Goal: Transaction & Acquisition: Purchase product/service

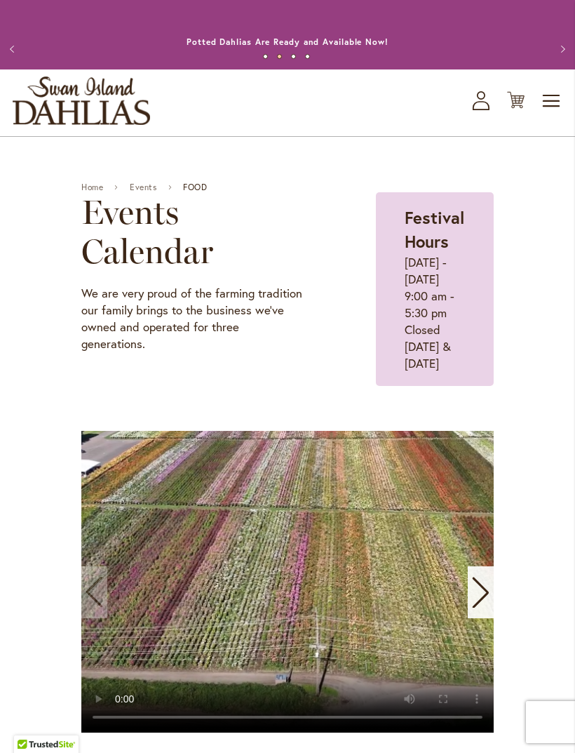
click at [549, 115] on span "Toggle Nav" at bounding box center [552, 101] width 21 height 28
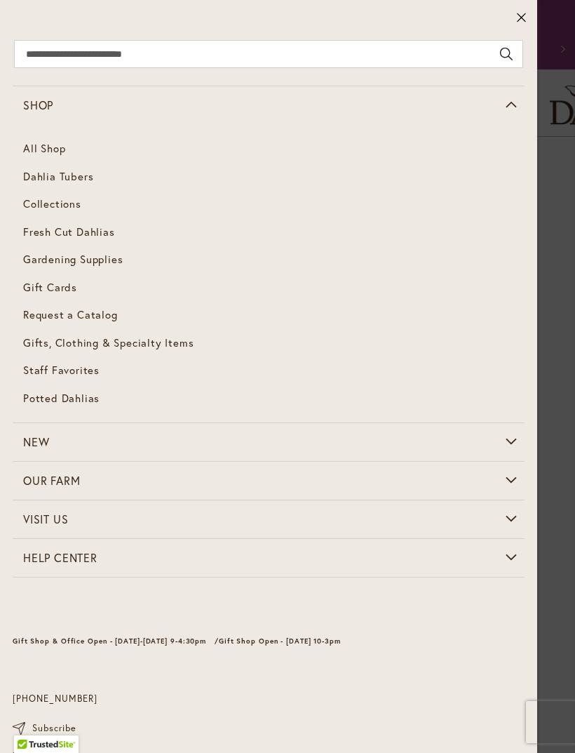
click at [62, 175] on span "Dahlia Tubers" at bounding box center [58, 176] width 70 height 14
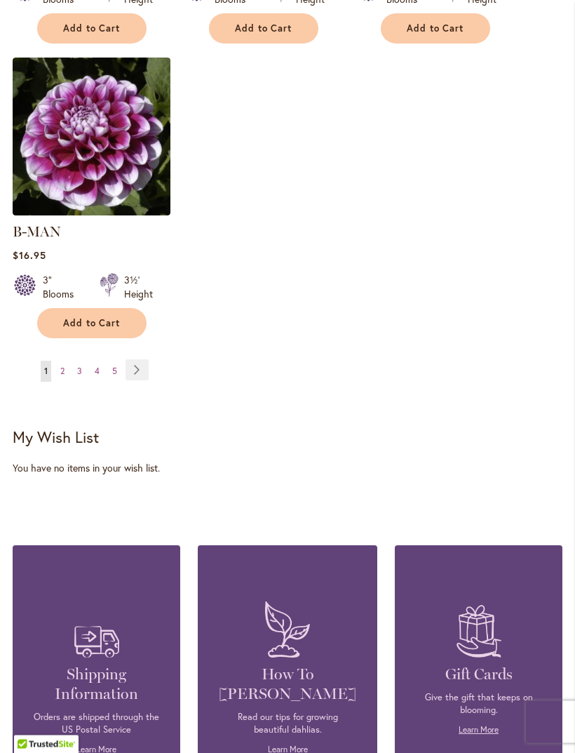
scroll to position [2009, 0]
click at [135, 359] on link "Page Next" at bounding box center [137, 369] width 23 height 21
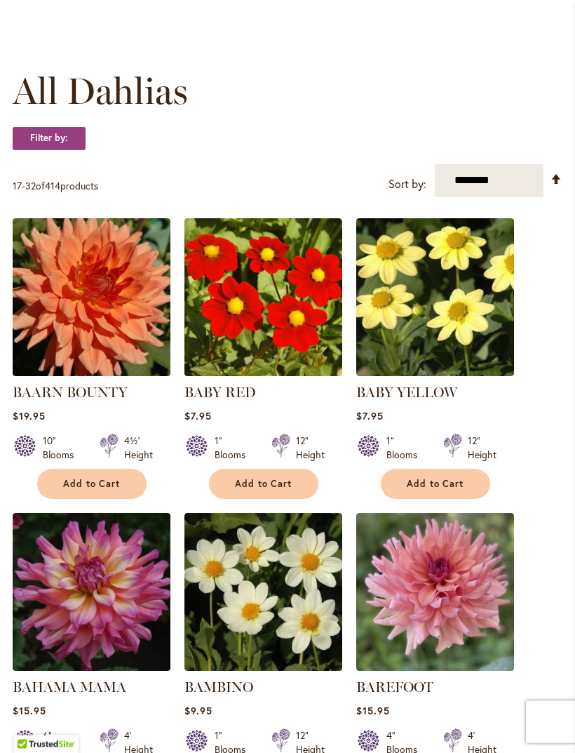
scroll to position [356, 0]
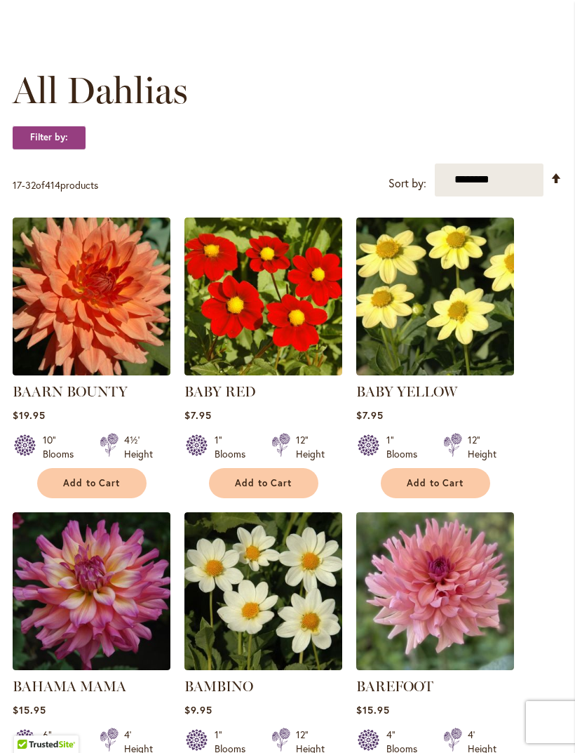
click at [112, 334] on img at bounding box center [92, 296] width 158 height 158
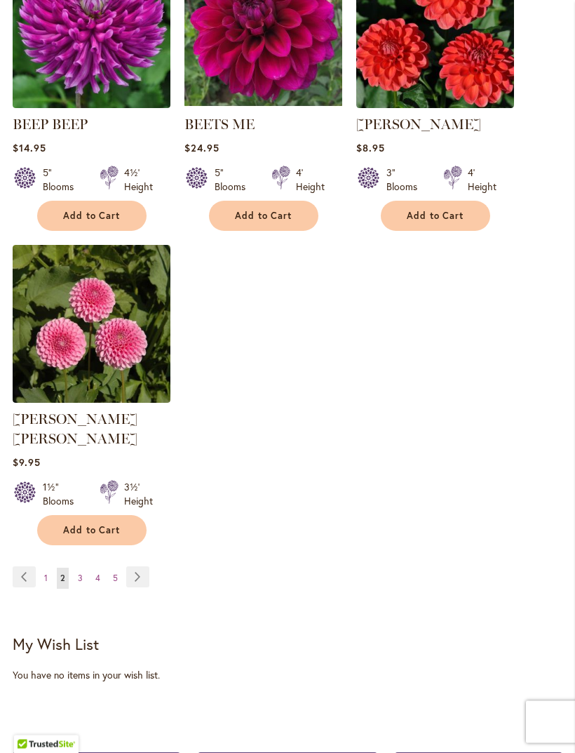
scroll to position [1802, 0]
click at [138, 571] on link "Page Next" at bounding box center [137, 576] width 23 height 21
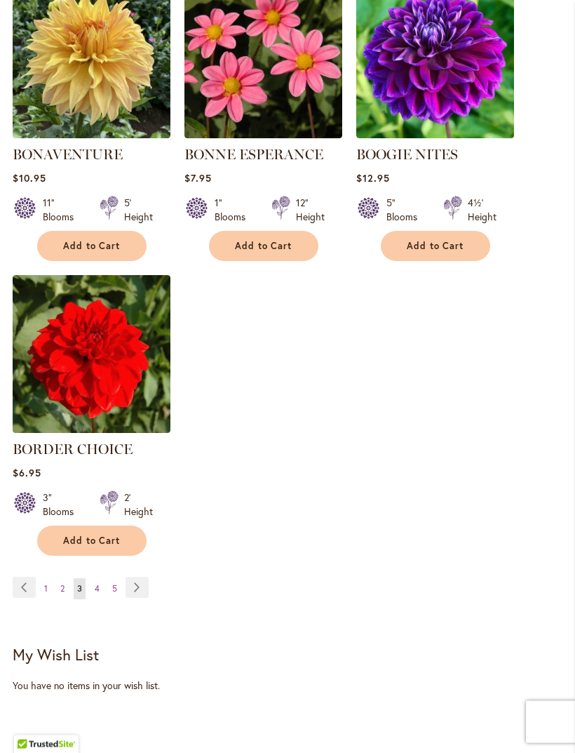
scroll to position [1772, 0]
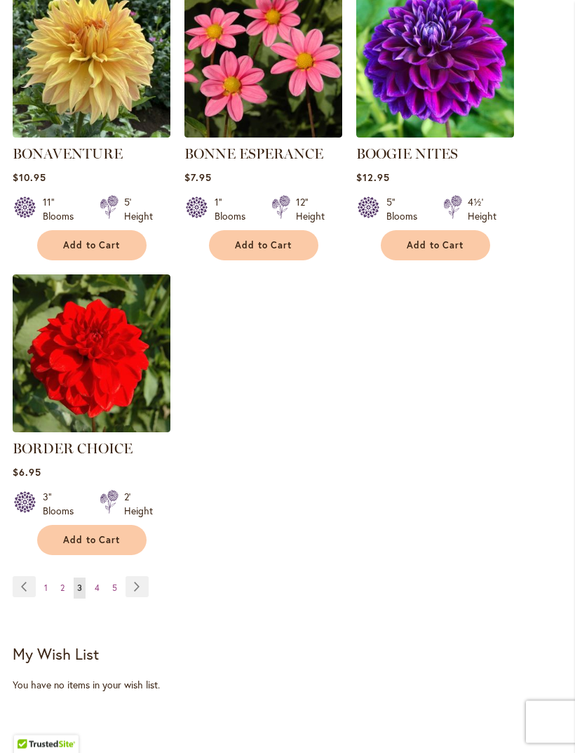
click at [139, 598] on link "Page Next" at bounding box center [137, 587] width 23 height 21
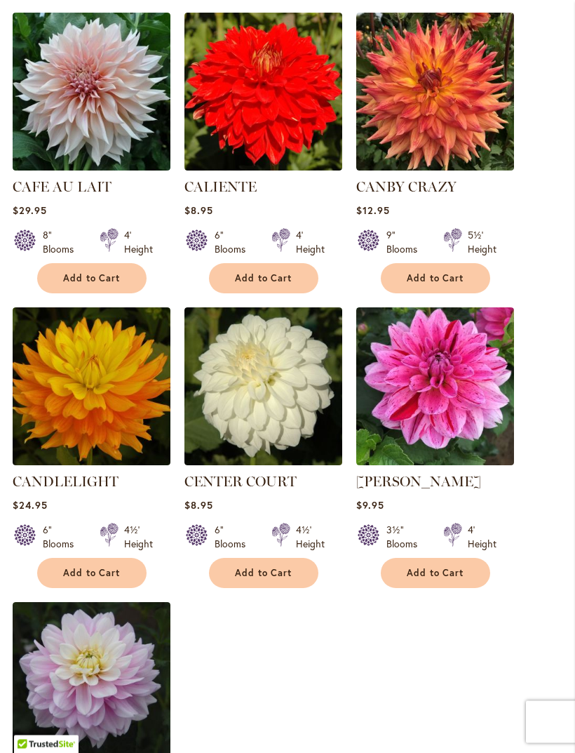
scroll to position [1466, 0]
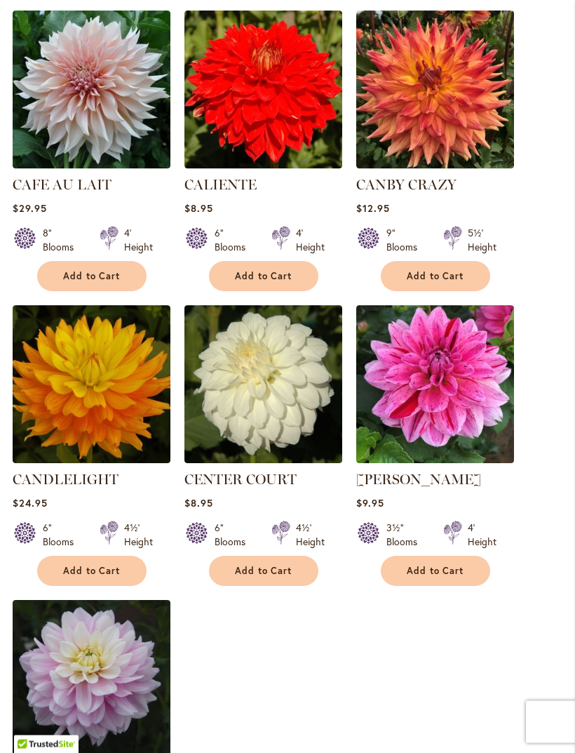
click at [93, 403] on img at bounding box center [92, 385] width 158 height 158
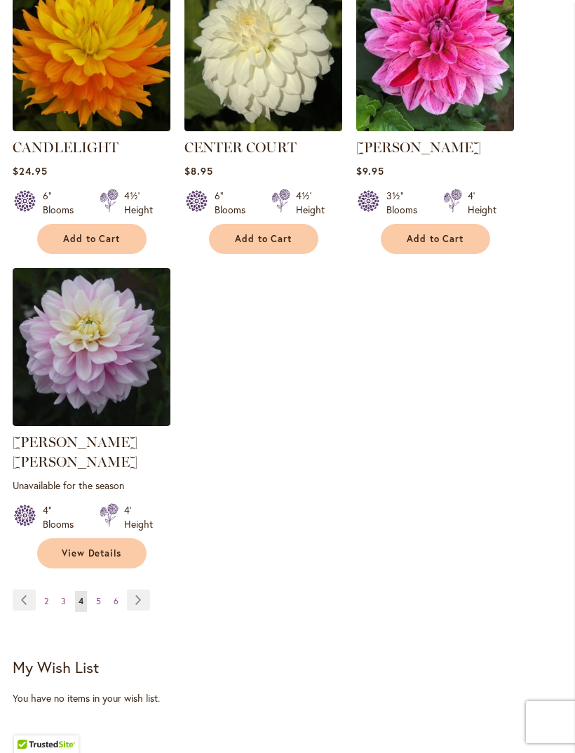
scroll to position [1800, 0]
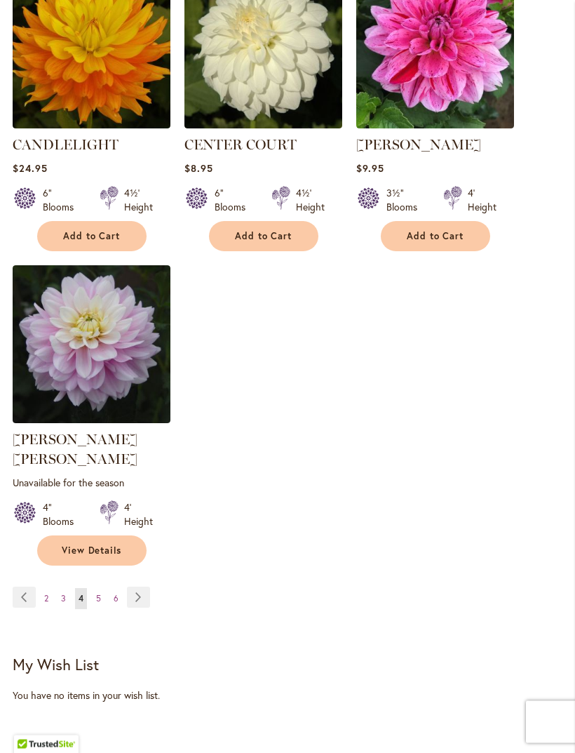
click at [138, 600] on link "Page Next" at bounding box center [138, 597] width 23 height 21
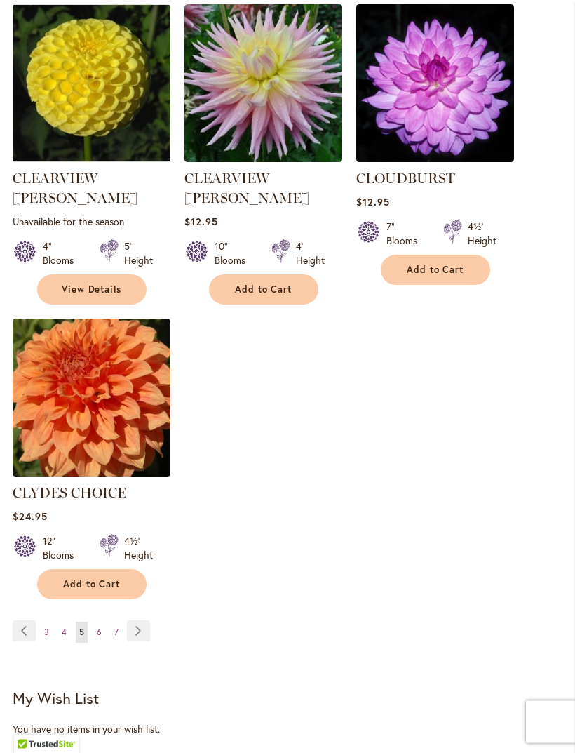
scroll to position [1768, 0]
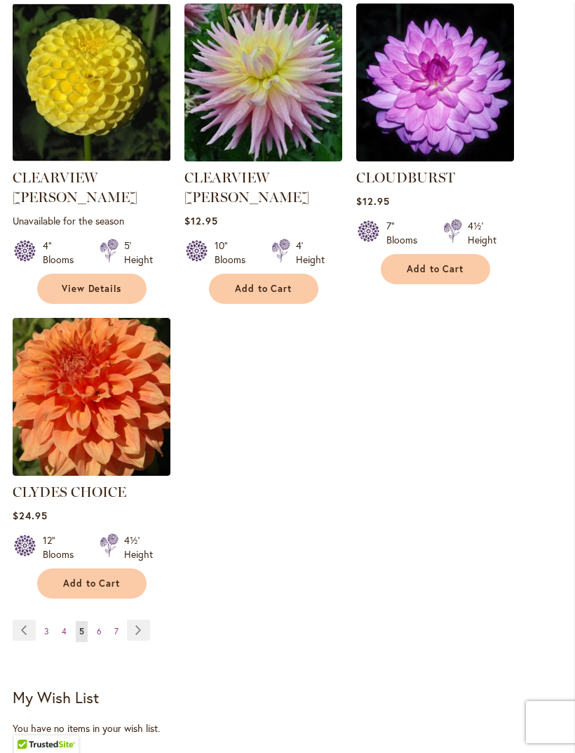
click at [89, 380] on img at bounding box center [92, 397] width 158 height 158
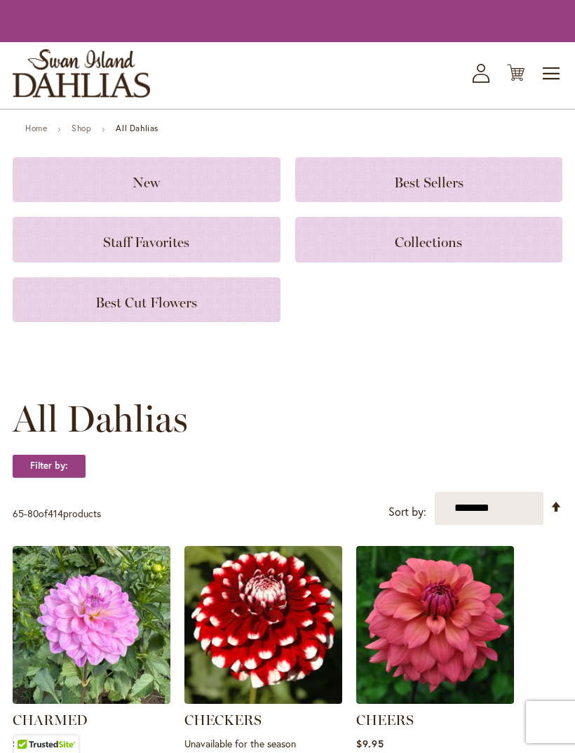
scroll to position [1813, 0]
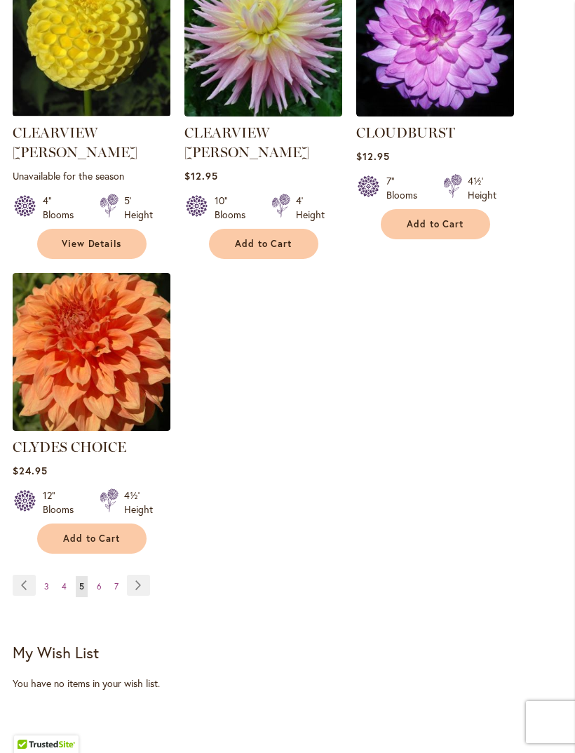
click at [140, 575] on link "Page Next" at bounding box center [138, 585] width 23 height 21
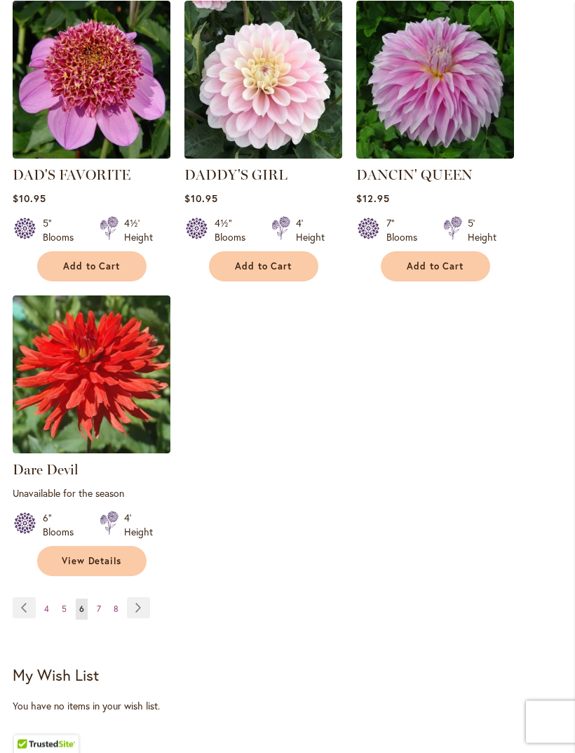
scroll to position [1793, 0]
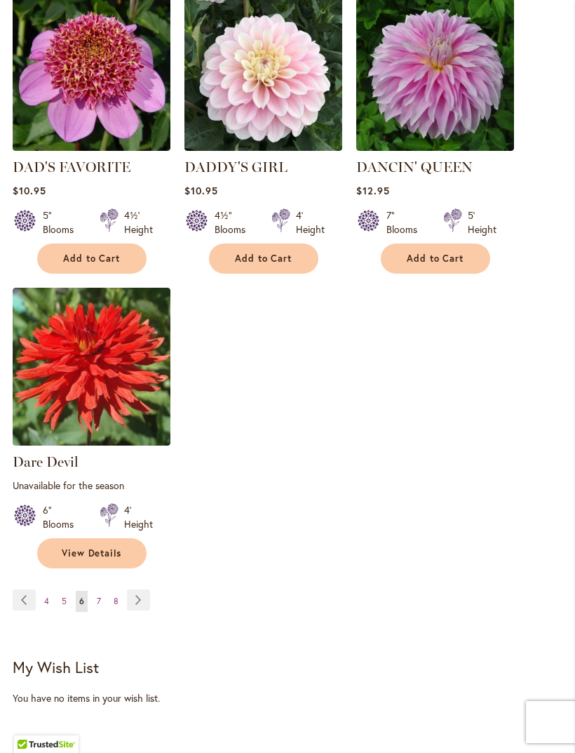
click at [145, 610] on link "Page Next" at bounding box center [138, 599] width 23 height 21
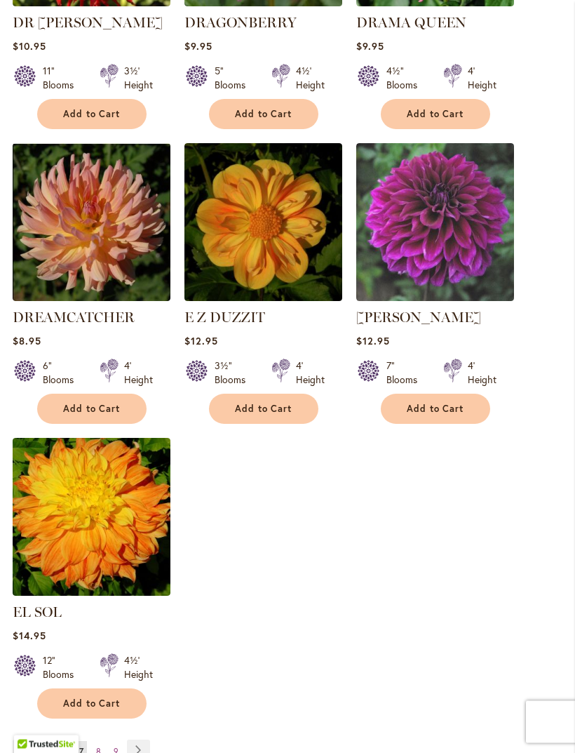
scroll to position [1628, 0]
click at [93, 505] on img at bounding box center [92, 517] width 158 height 158
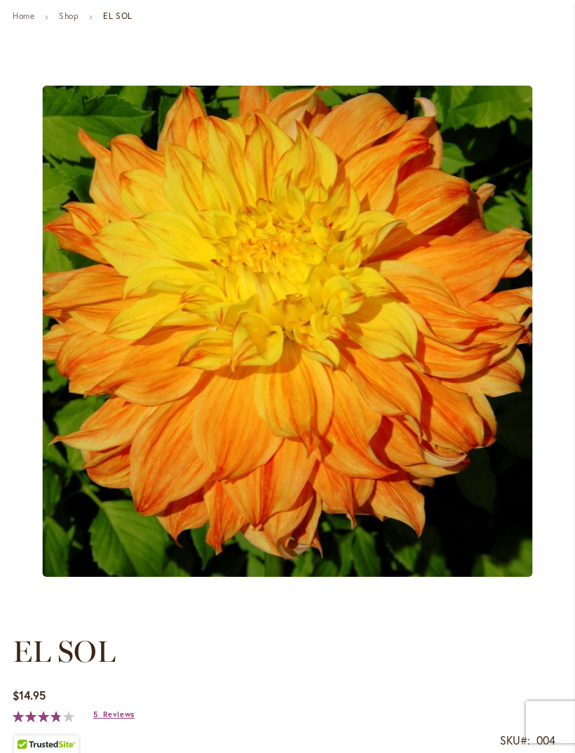
scroll to position [138, 0]
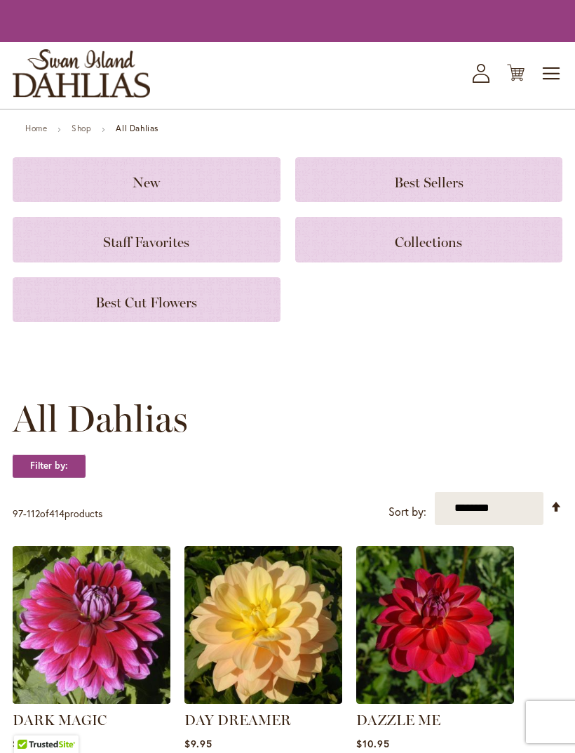
scroll to position [1674, 0]
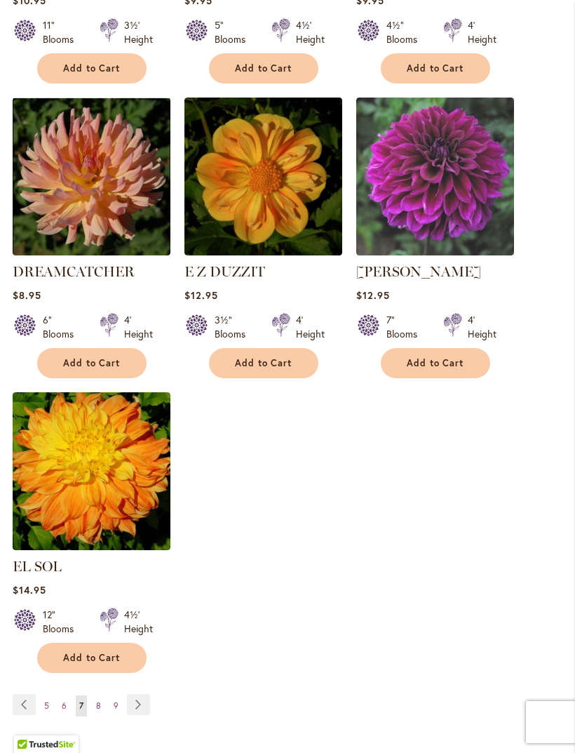
click at [149, 694] on link "Page Next" at bounding box center [138, 704] width 23 height 21
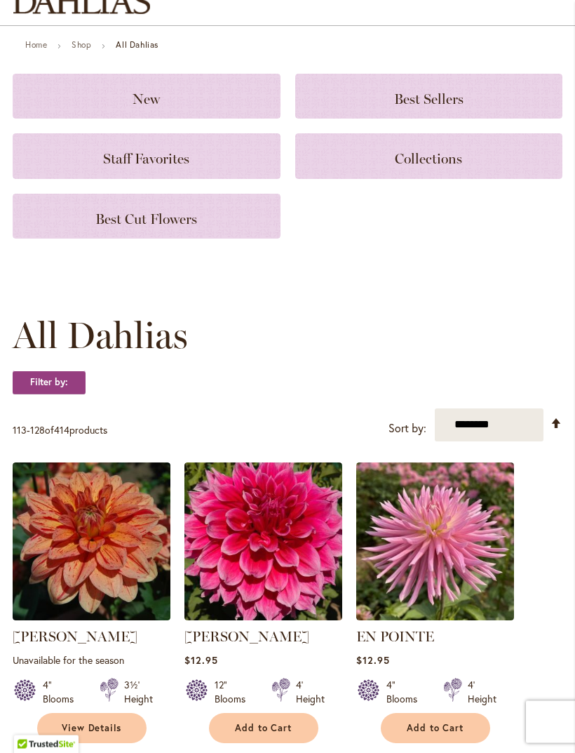
scroll to position [114, 0]
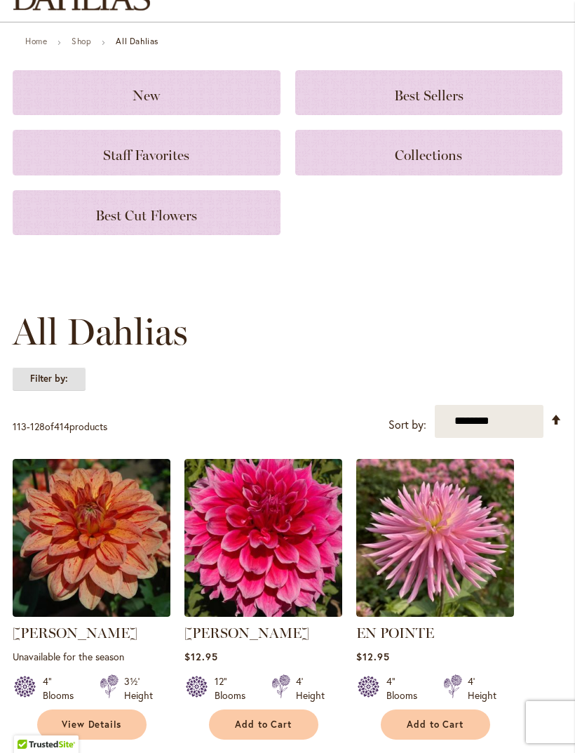
click at [60, 388] on strong "Filter by:" at bounding box center [49, 379] width 73 height 24
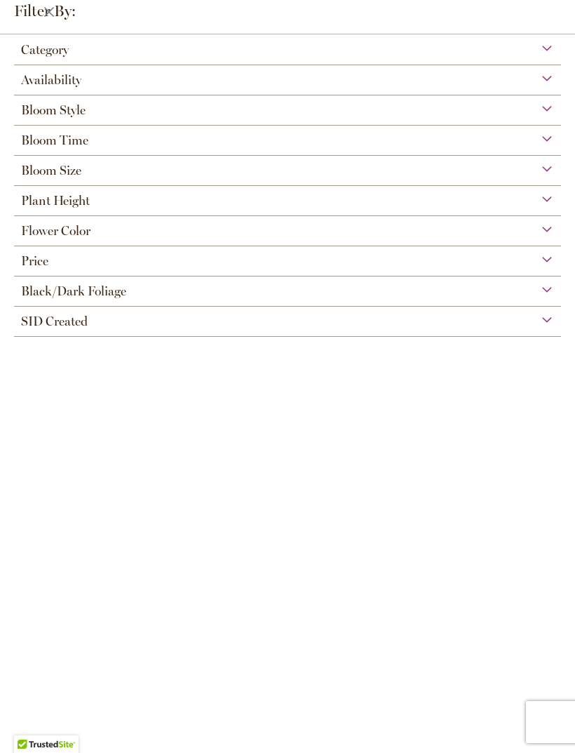
click at [546, 236] on div "Flower Color" at bounding box center [287, 227] width 547 height 22
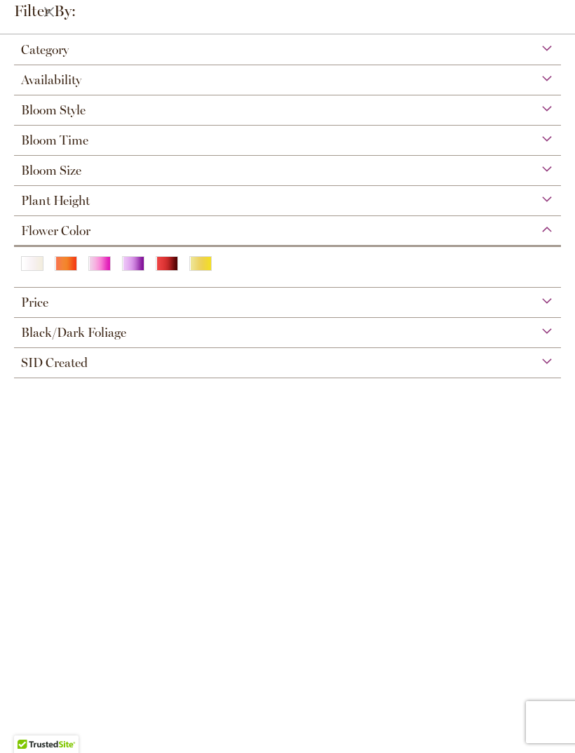
click at [67, 271] on div "Orange/Peach" at bounding box center [66, 263] width 22 height 15
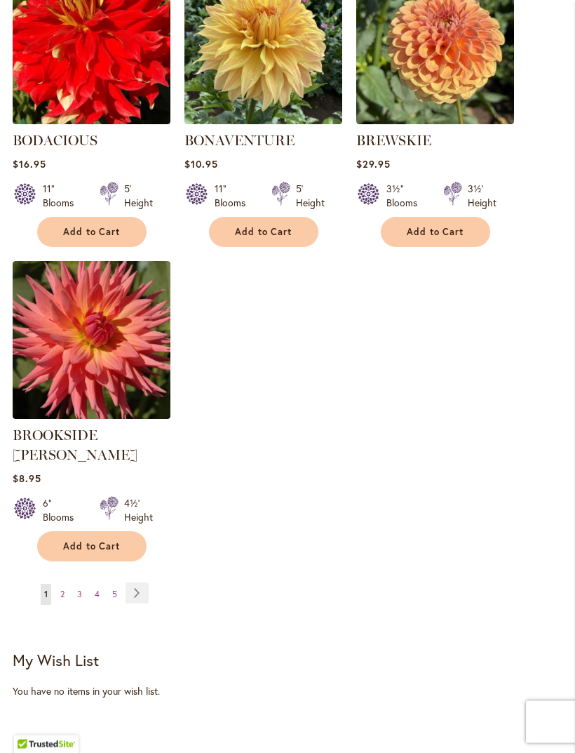
scroll to position [1697, 0]
click at [136, 582] on link "Page Next" at bounding box center [137, 592] width 23 height 21
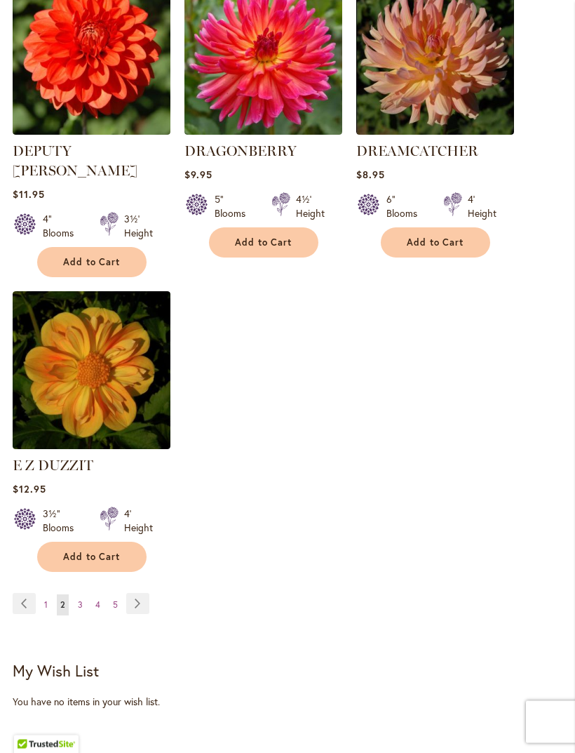
scroll to position [1688, 0]
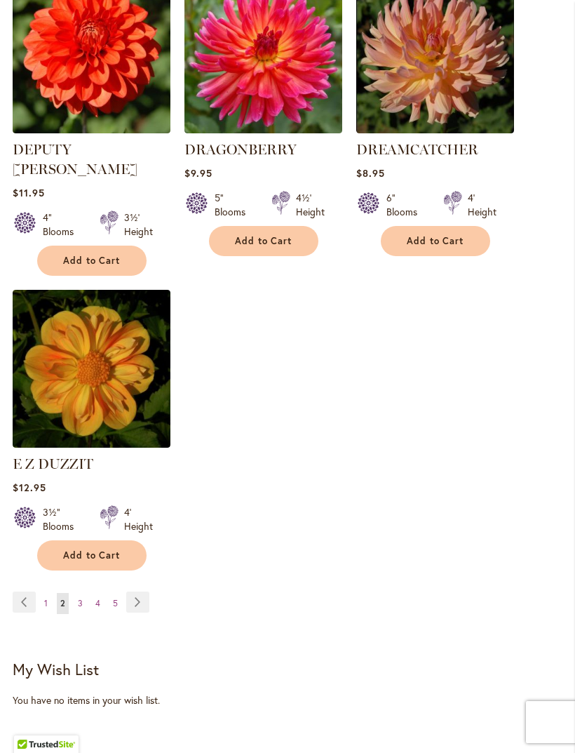
click at [142, 601] on link "Page Next" at bounding box center [137, 601] width 23 height 21
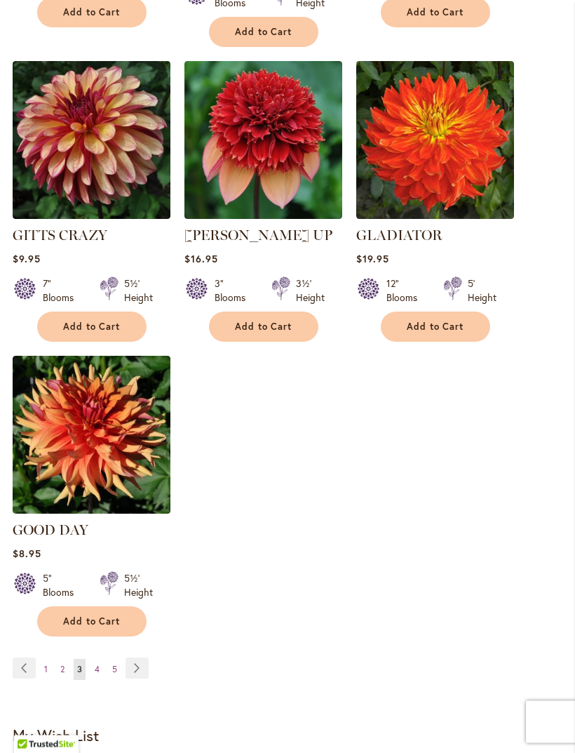
scroll to position [1624, 0]
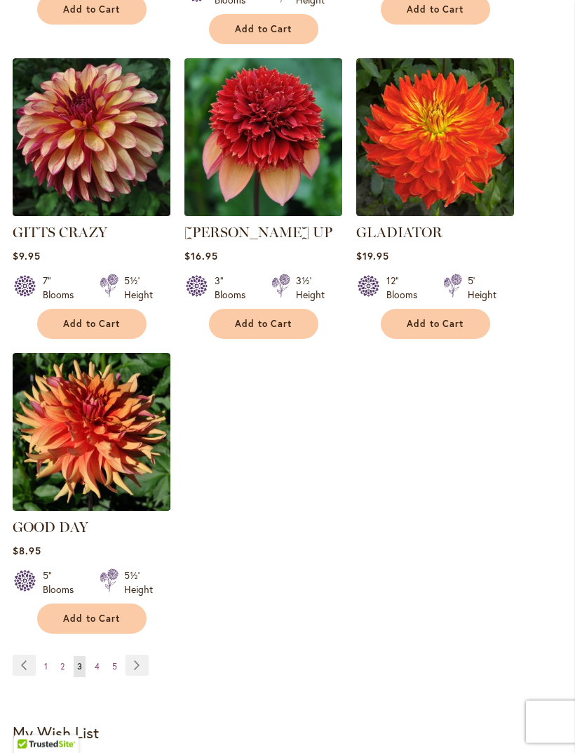
click at [145, 655] on link "Page Next" at bounding box center [137, 665] width 23 height 21
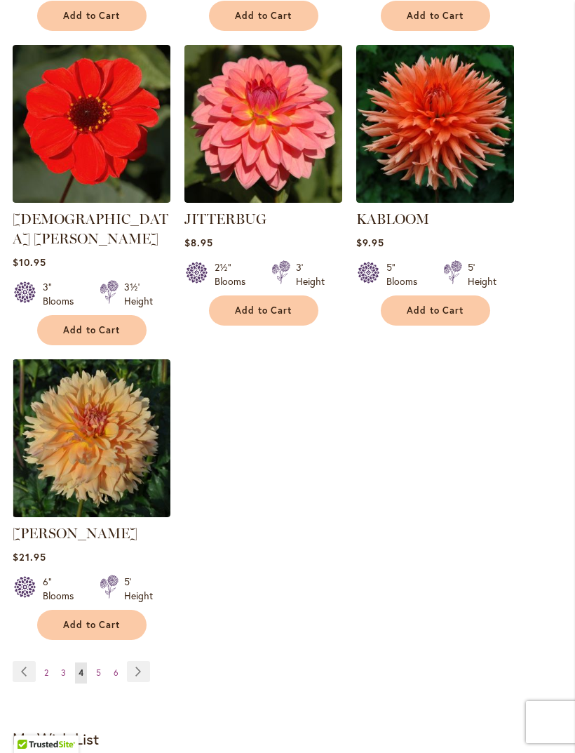
scroll to position [1671, 0]
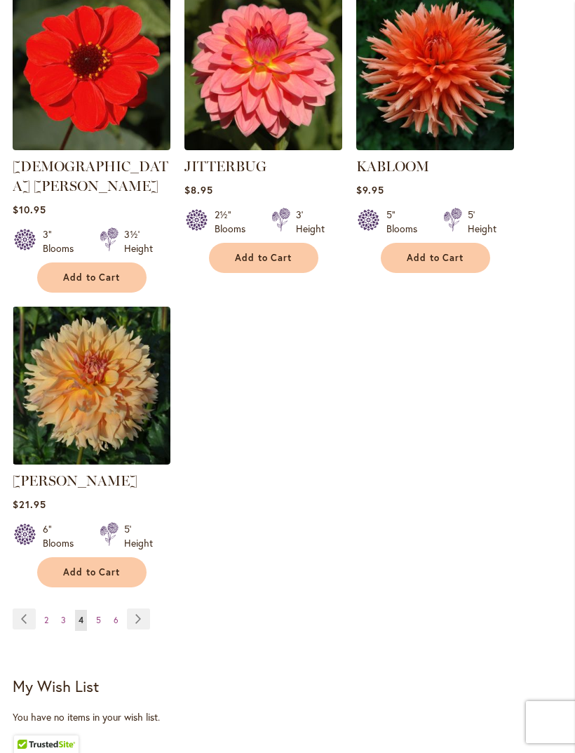
click at [137, 608] on link "Page Next" at bounding box center [138, 618] width 23 height 21
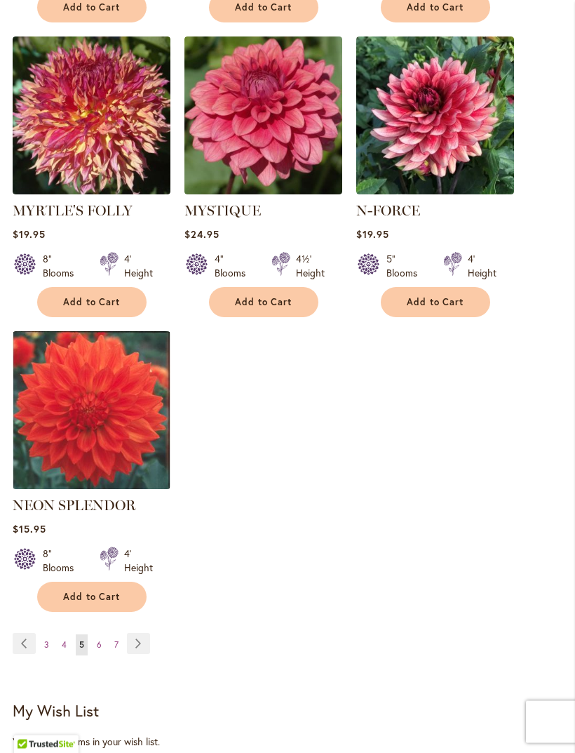
scroll to position [1627, 0]
click at [136, 645] on link "Page Next" at bounding box center [138, 643] width 23 height 21
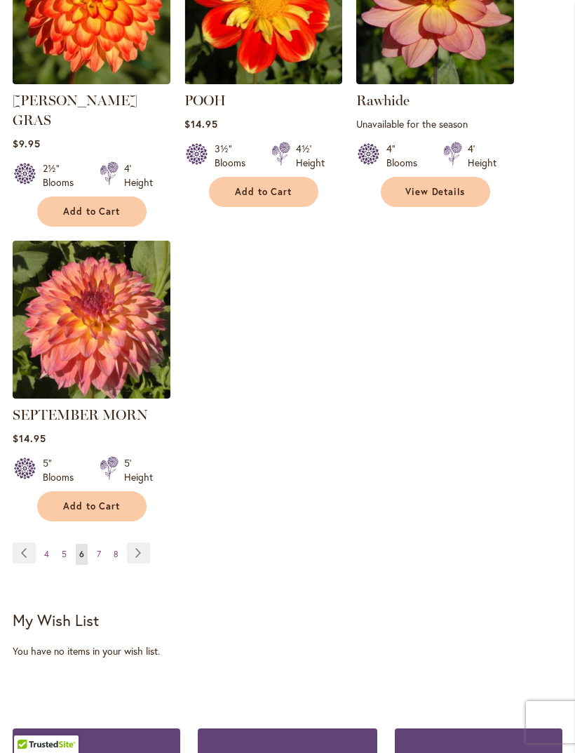
scroll to position [1788, 0]
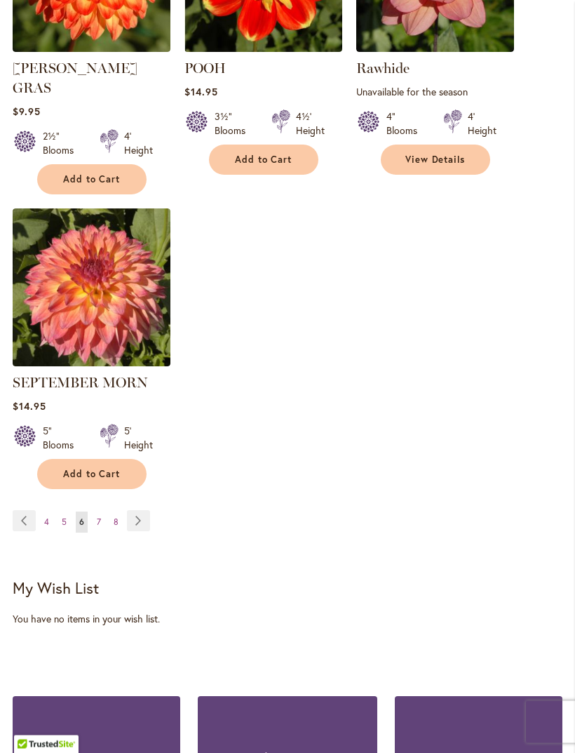
click at [141, 520] on link "Page Next" at bounding box center [138, 521] width 23 height 21
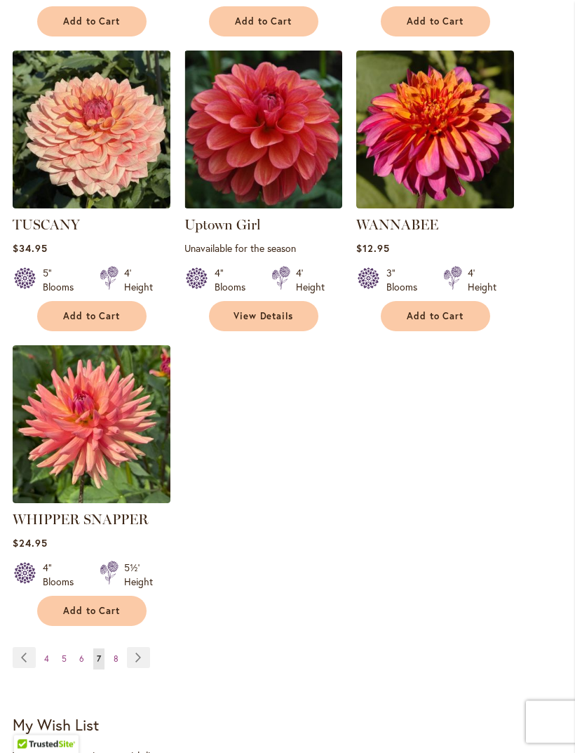
scroll to position [1635, 0]
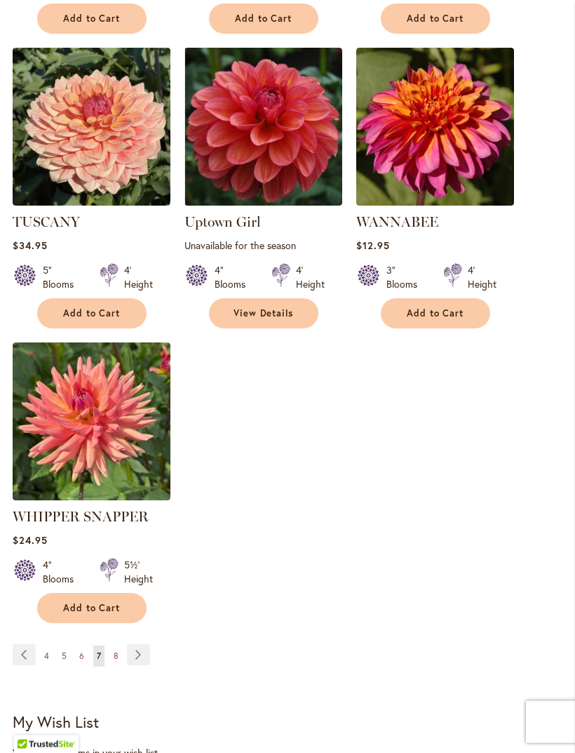
click at [141, 652] on link "Page Next" at bounding box center [138, 655] width 23 height 21
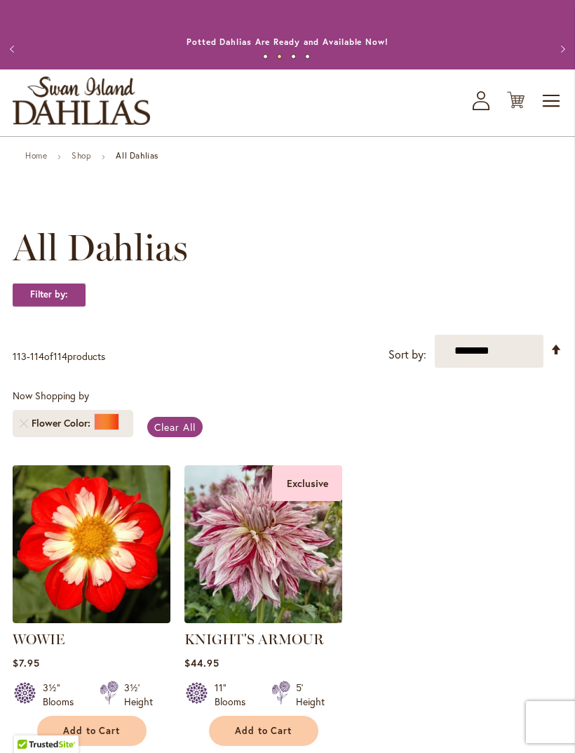
click at [175, 434] on span "Clear All" at bounding box center [174, 426] width 41 height 13
click at [110, 316] on div "Filter by:" at bounding box center [288, 302] width 550 height 38
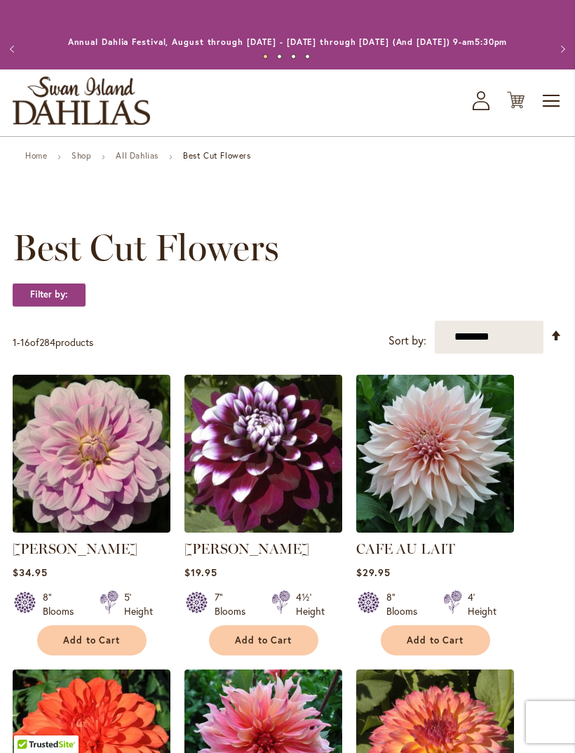
click at [149, 161] on link "All Dahlias" at bounding box center [137, 155] width 43 height 11
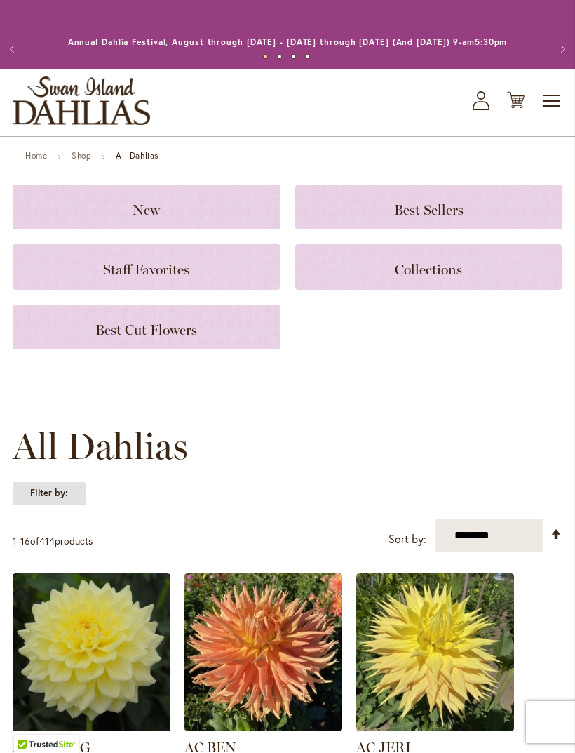
click at [58, 505] on strong "Filter by:" at bounding box center [49, 493] width 73 height 24
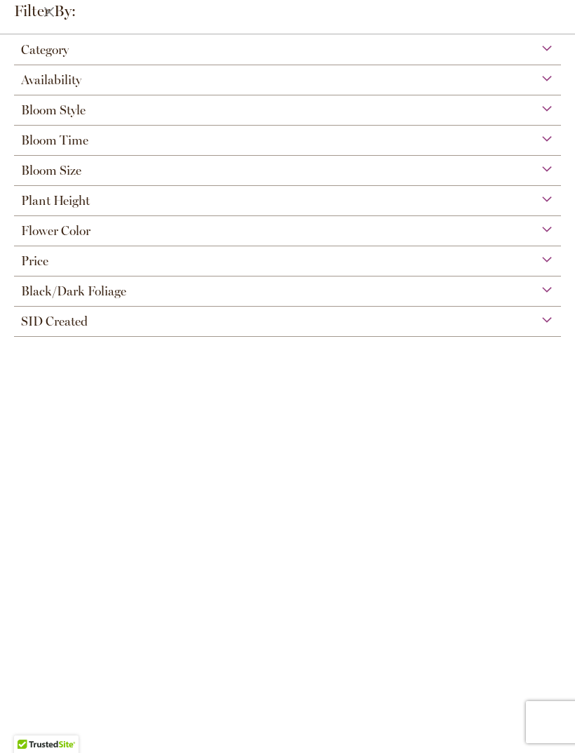
click at [551, 238] on div "Flower Color" at bounding box center [287, 227] width 547 height 22
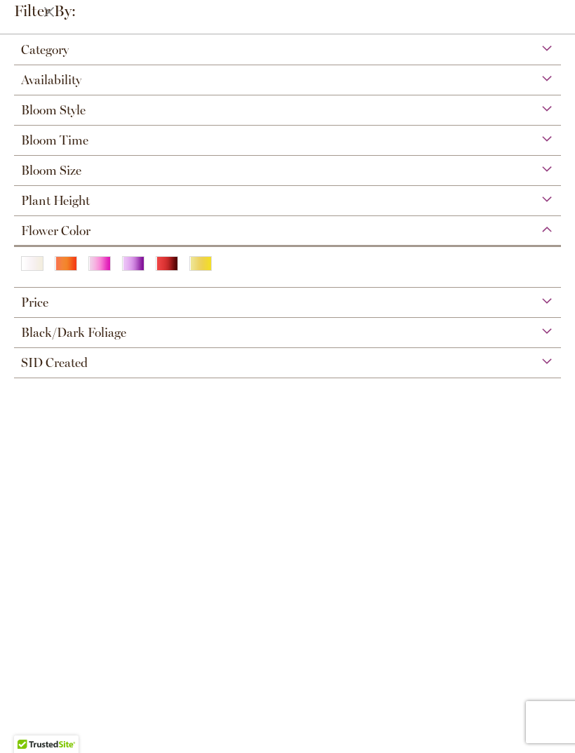
click at [206, 271] on div "Yellow" at bounding box center [200, 263] width 22 height 15
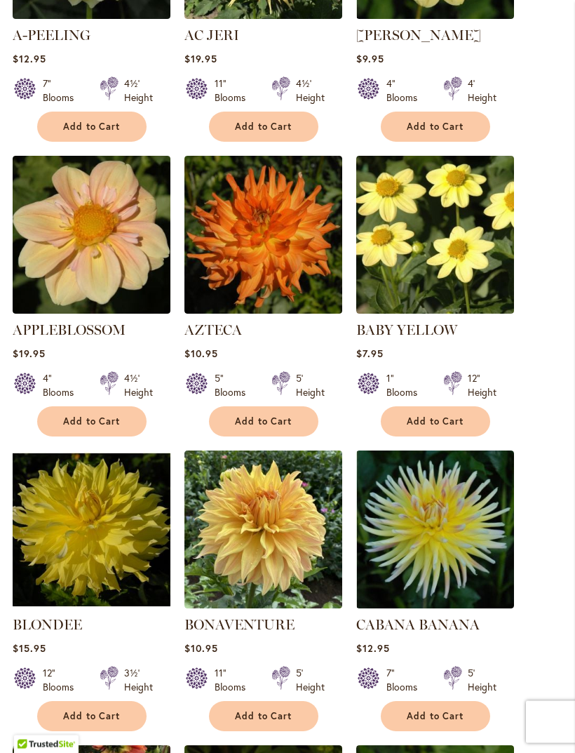
scroll to position [604, 0]
click at [266, 264] on img at bounding box center [264, 235] width 158 height 158
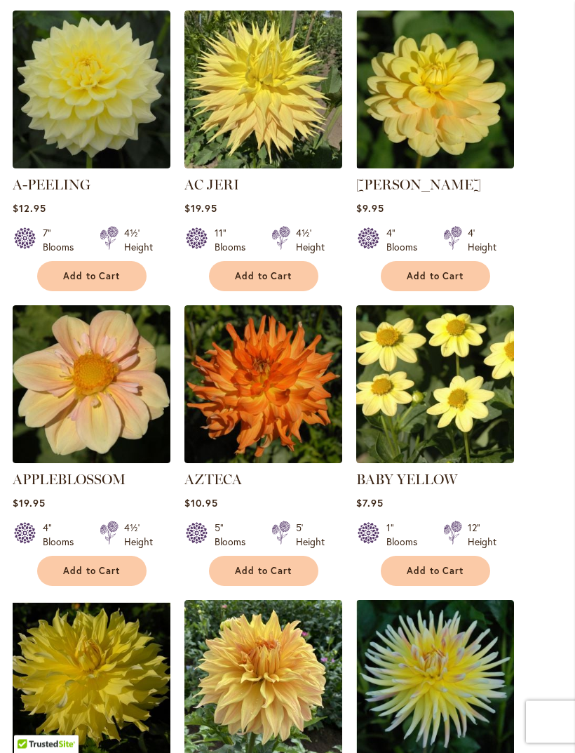
scroll to position [453, 0]
